Goal: Transaction & Acquisition: Purchase product/service

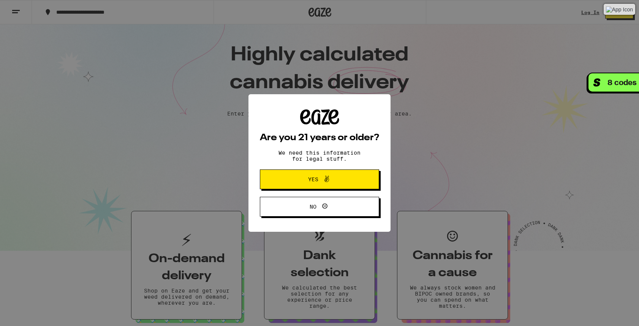
click at [324, 174] on button "Yes" at bounding box center [319, 179] width 119 height 20
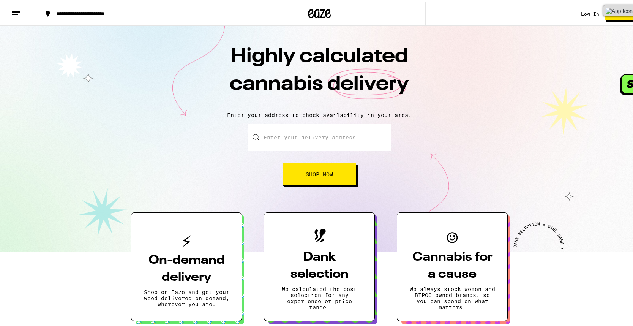
click at [315, 140] on input "Enter your delivery address" at bounding box center [320, 136] width 143 height 27
type input "[STREET_ADDRESS][PERSON_NAME]"
type input "[GEOGRAPHIC_DATA]"
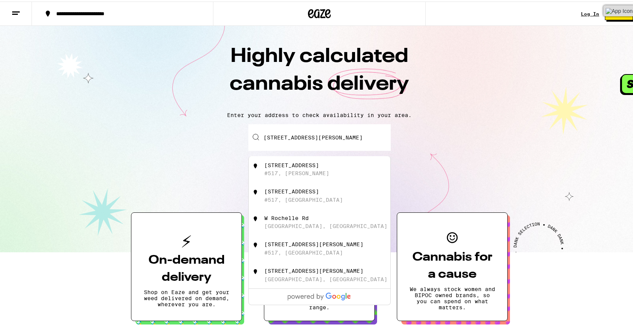
click at [339, 165] on div "[STREET_ADDRESS][PERSON_NAME]" at bounding box center [332, 168] width 136 height 14
type input "[STREET_ADDRESS]"
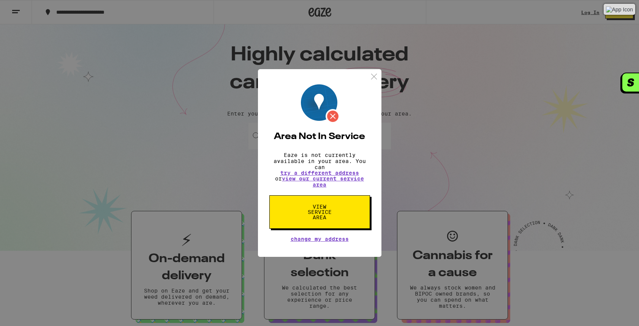
click at [361, 209] on button "View Service Area" at bounding box center [319, 211] width 101 height 33
